Goal: Ask a question

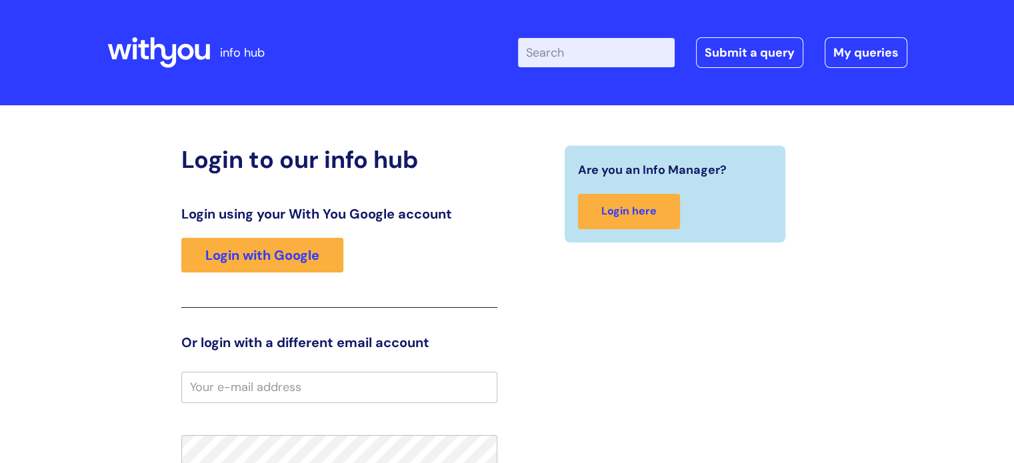
click at [217, 306] on div "Login using your With You Google account Login with Google" at bounding box center [339, 257] width 316 height 102
click at [741, 55] on link "Submit a query" at bounding box center [749, 52] width 107 height 31
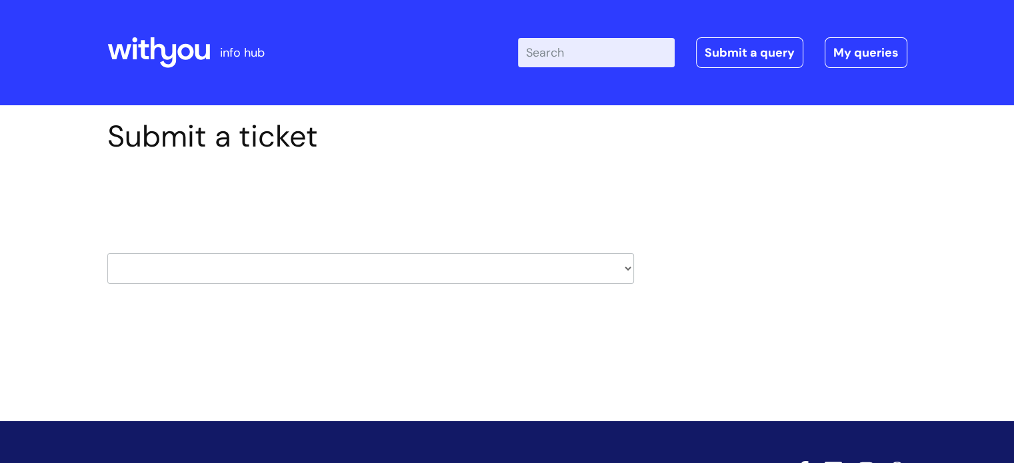
click at [630, 266] on select "HR / People IT and Support Clinical Drug Alerts Finance Accounts Data Support T…" at bounding box center [370, 268] width 527 height 31
select select "it_and_support"
click at [107, 253] on select "HR / People IT and Support Clinical Drug Alerts Finance Accounts Data Support T…" at bounding box center [370, 268] width 527 height 31
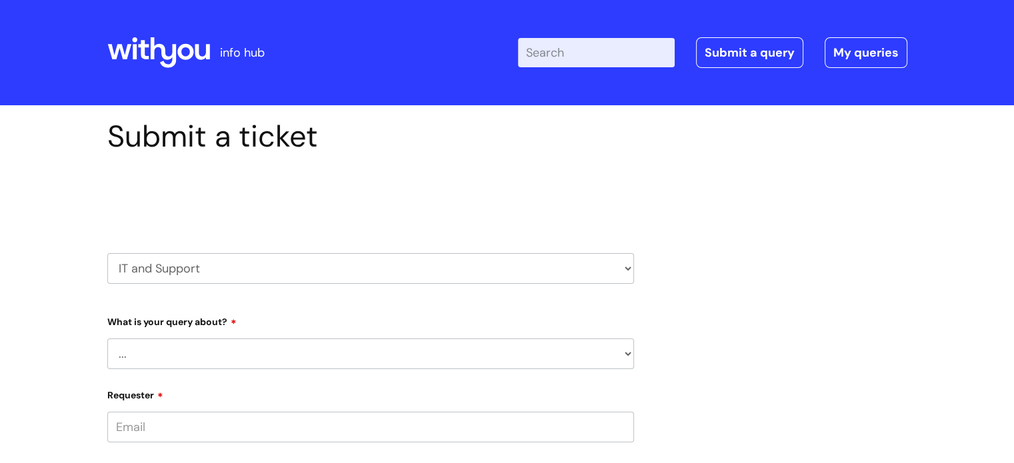
click at [629, 357] on select "... Mobile Phone Reset & MFA Accounts, Starters and Leavers IT Hardware issue I…" at bounding box center [370, 354] width 527 height 31
select select "System/software"
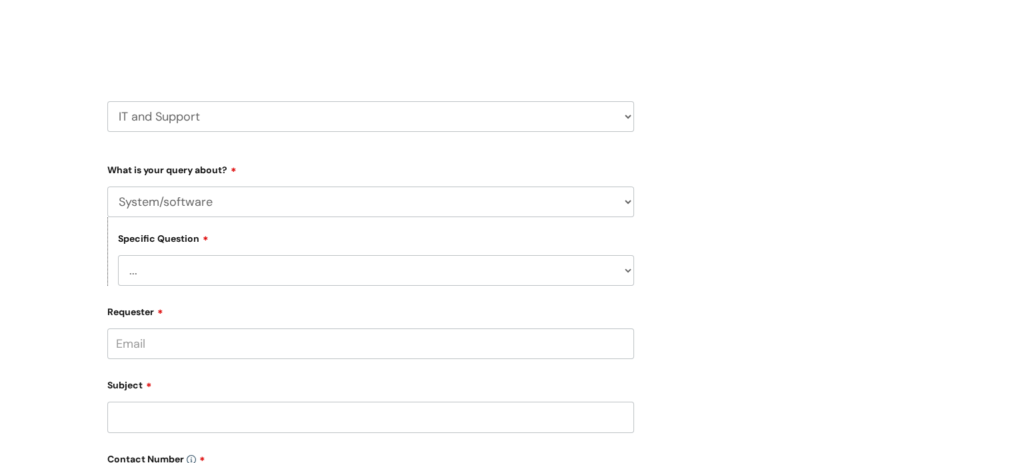
scroll to position [157, 0]
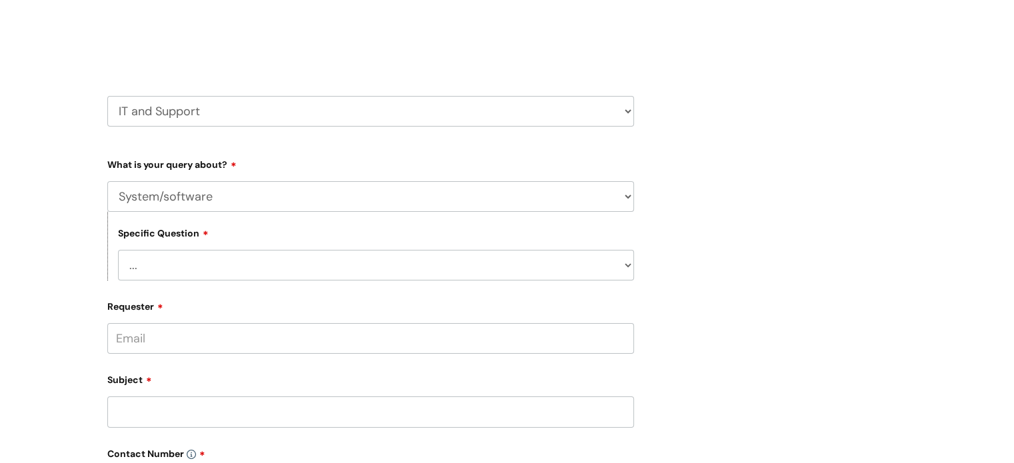
click at [630, 271] on select "... Halo PCMIS Iaptus NHS Email CJSM Email Mitel Another System Google (Workspa…" at bounding box center [376, 265] width 516 height 31
click at [725, 330] on div "Submit a ticket Select issue type HR / People IT and Support Clinical Drug Aler…" at bounding box center [507, 378] width 820 height 835
click at [131, 335] on input "Requester" at bounding box center [370, 338] width 527 height 31
click at [206, 337] on input "[PERSON_NAME].vongdoh" at bounding box center [370, 338] width 527 height 31
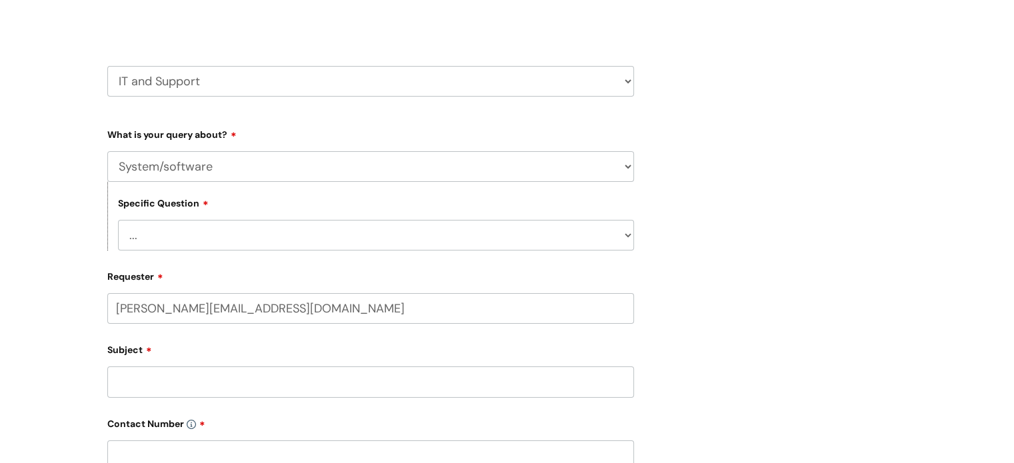
scroll to position [189, 0]
type input "[PERSON_NAME][EMAIL_ADDRESS][DOMAIN_NAME]"
click at [131, 387] on div "Subject" at bounding box center [370, 370] width 527 height 59
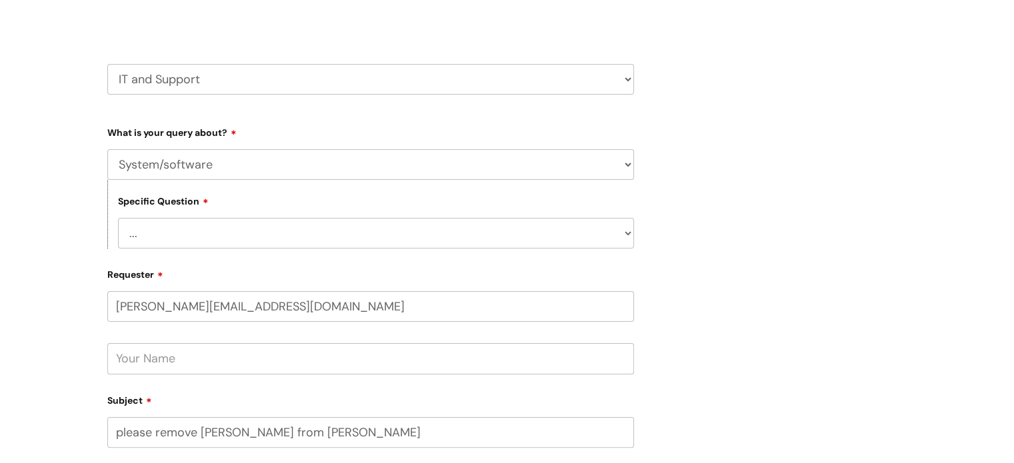
type input "please remove [PERSON_NAME] from [PERSON_NAME]"
